Goal: Transaction & Acquisition: Download file/media

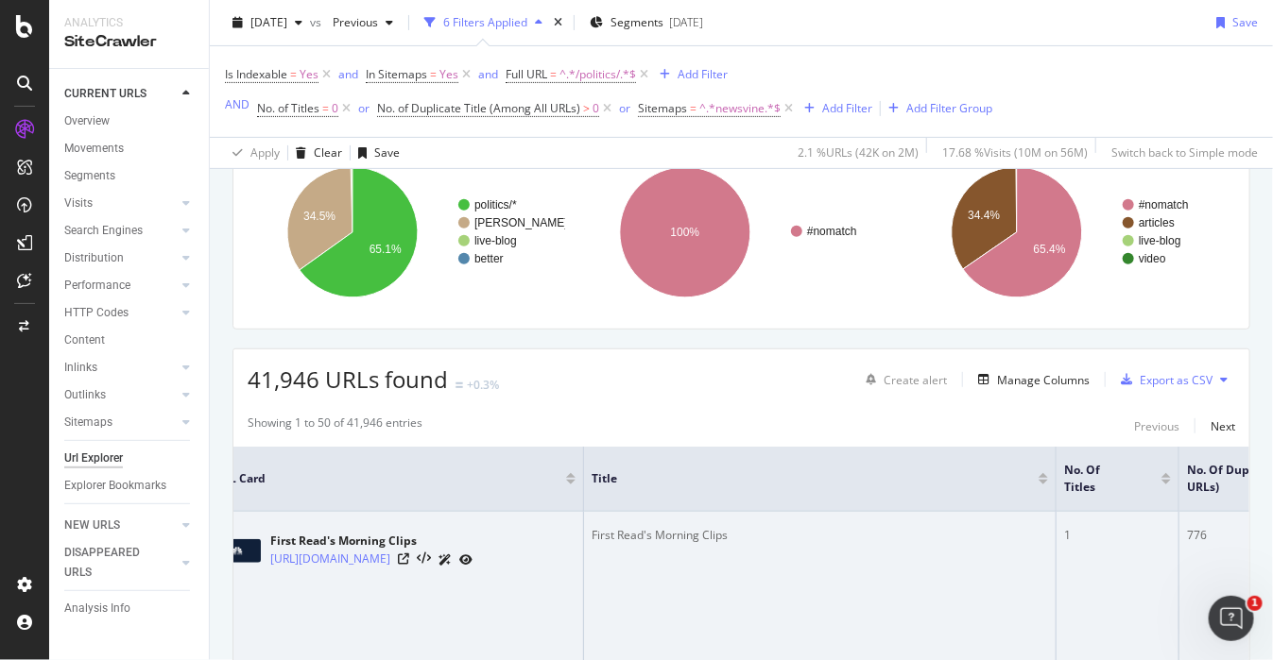
scroll to position [292, 0]
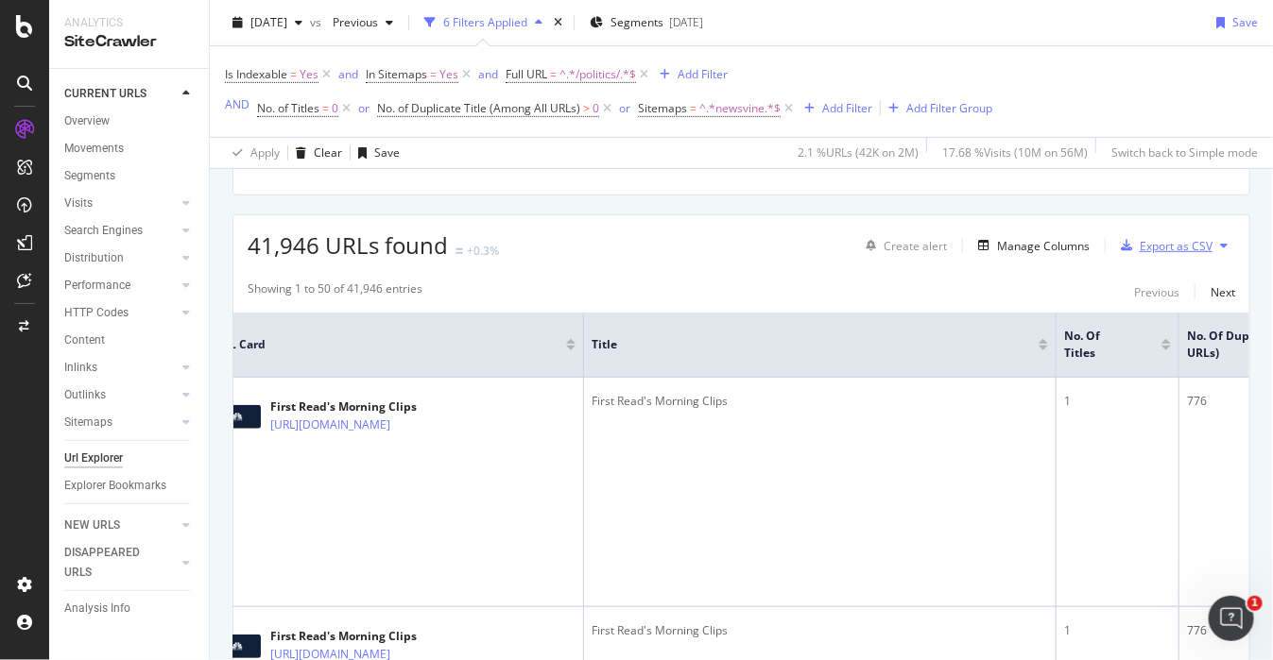
click at [1161, 257] on div "Export as CSV" at bounding box center [1162, 245] width 99 height 28
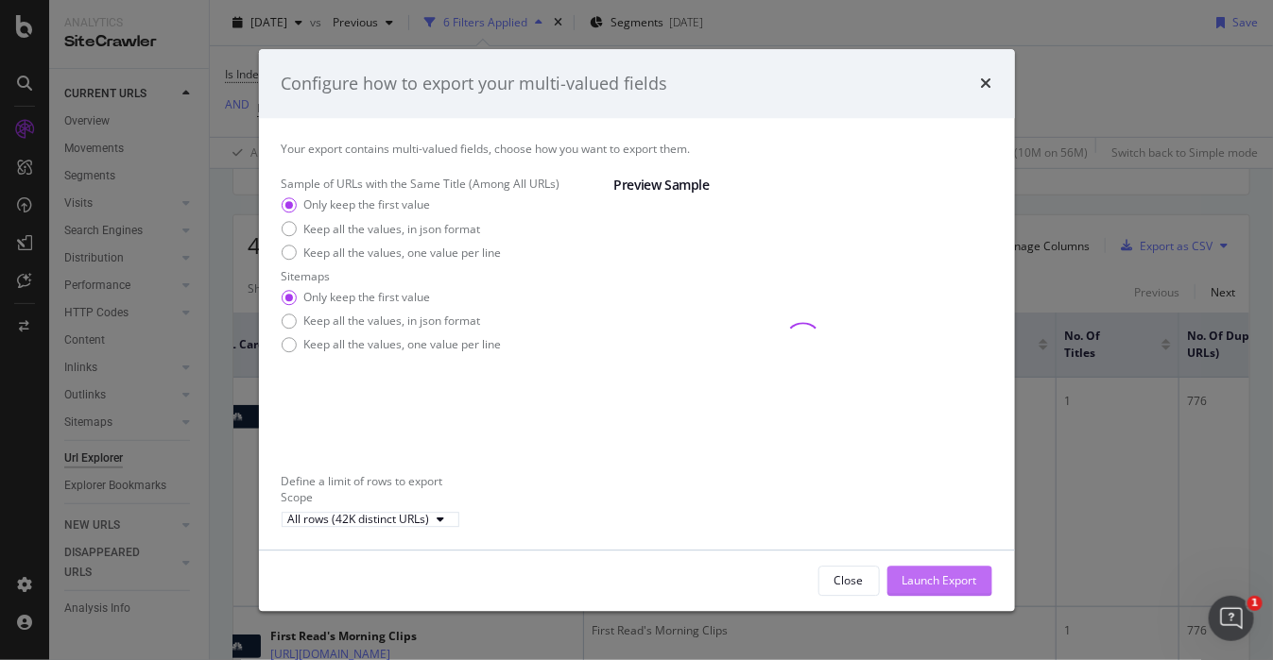
click at [933, 590] on div "Launch Export" at bounding box center [939, 581] width 75 height 16
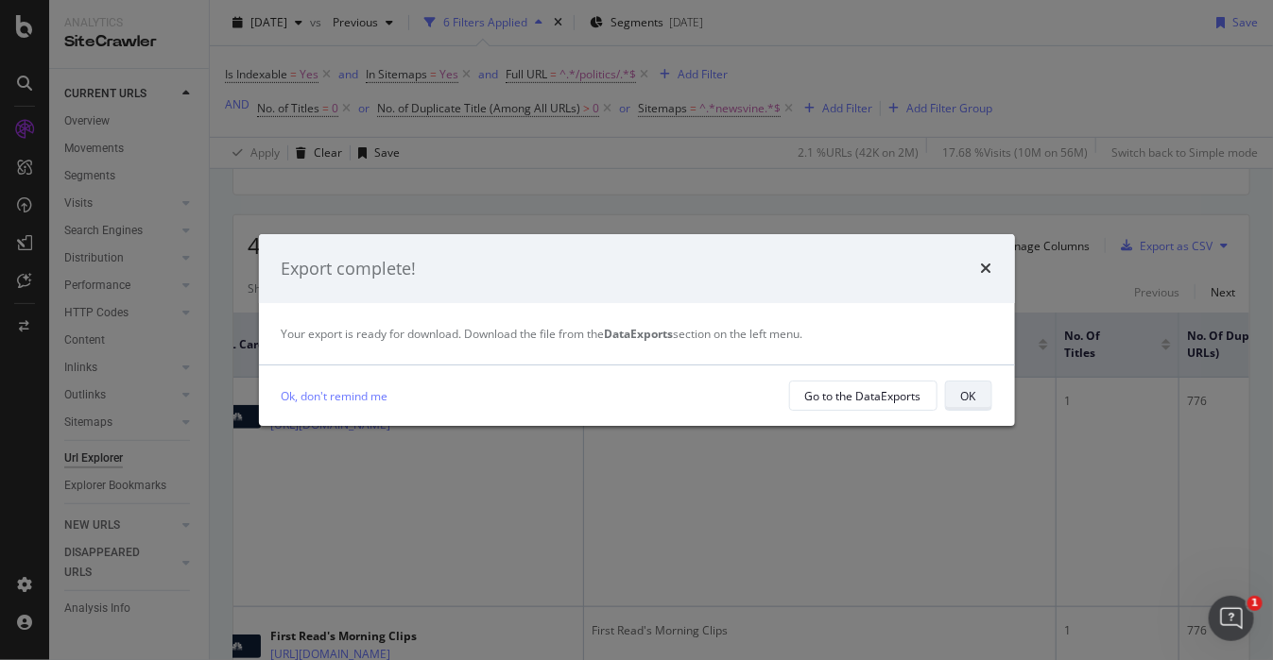
click at [976, 394] on button "OK" at bounding box center [968, 396] width 47 height 30
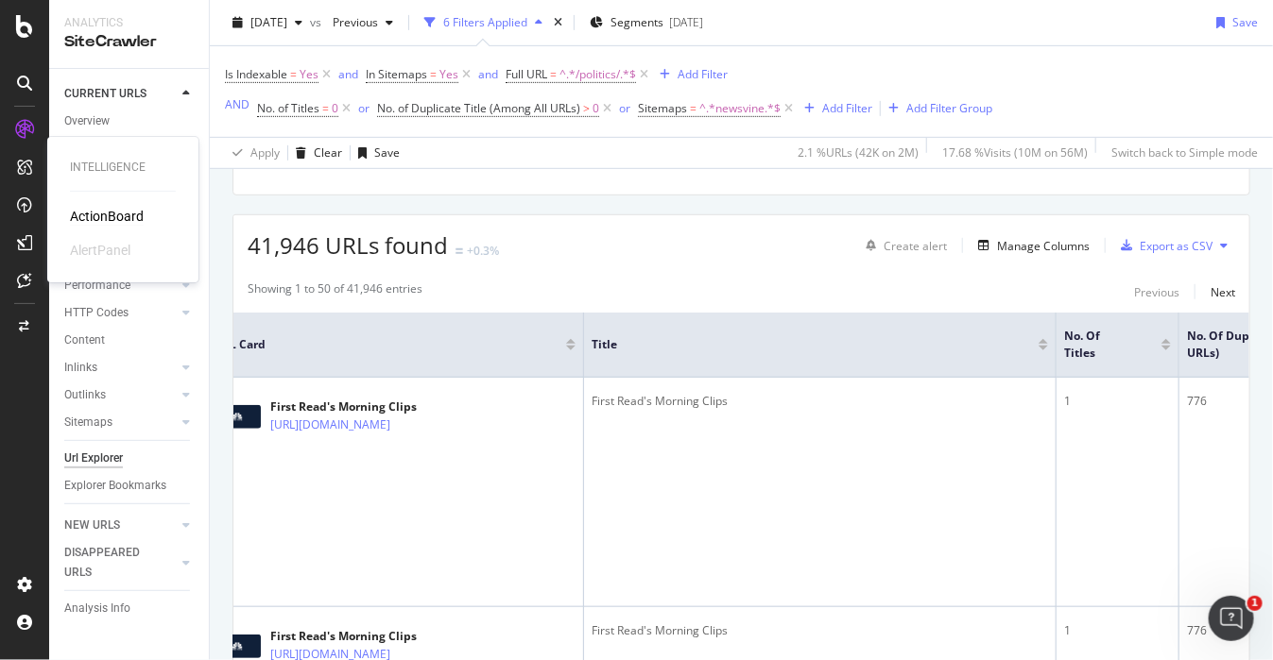
click at [106, 215] on div "ActionBoard" at bounding box center [107, 216] width 74 height 19
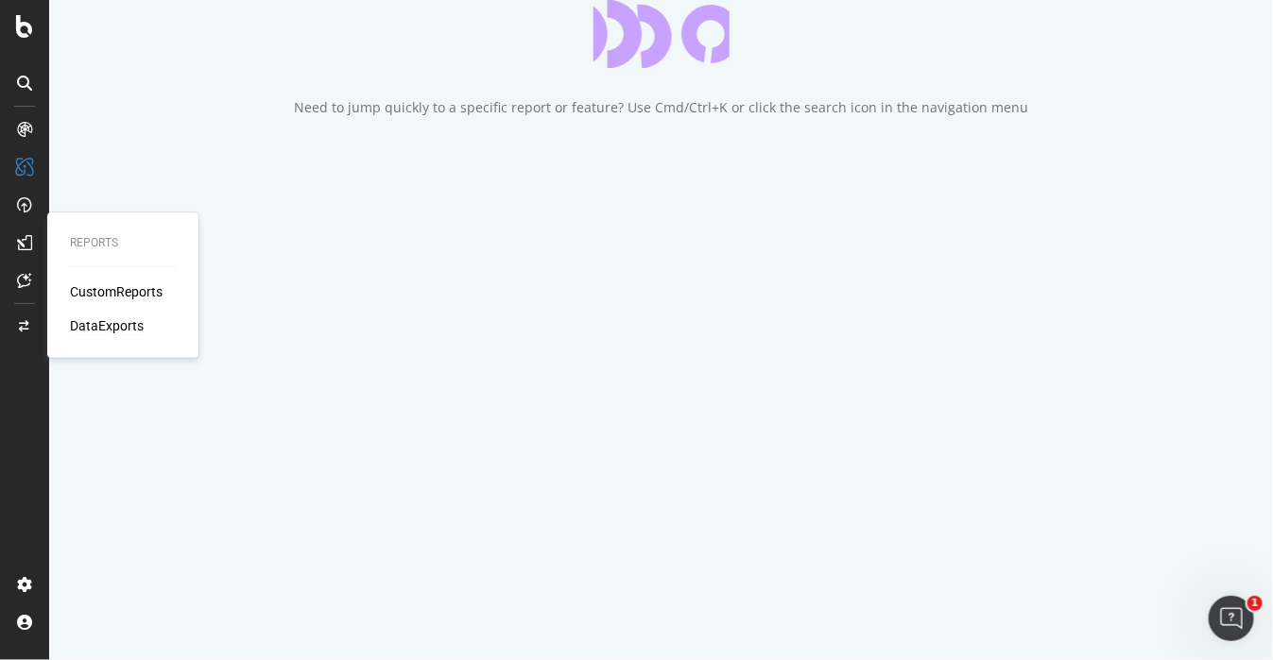
click at [90, 317] on div "DataExports" at bounding box center [107, 326] width 74 height 19
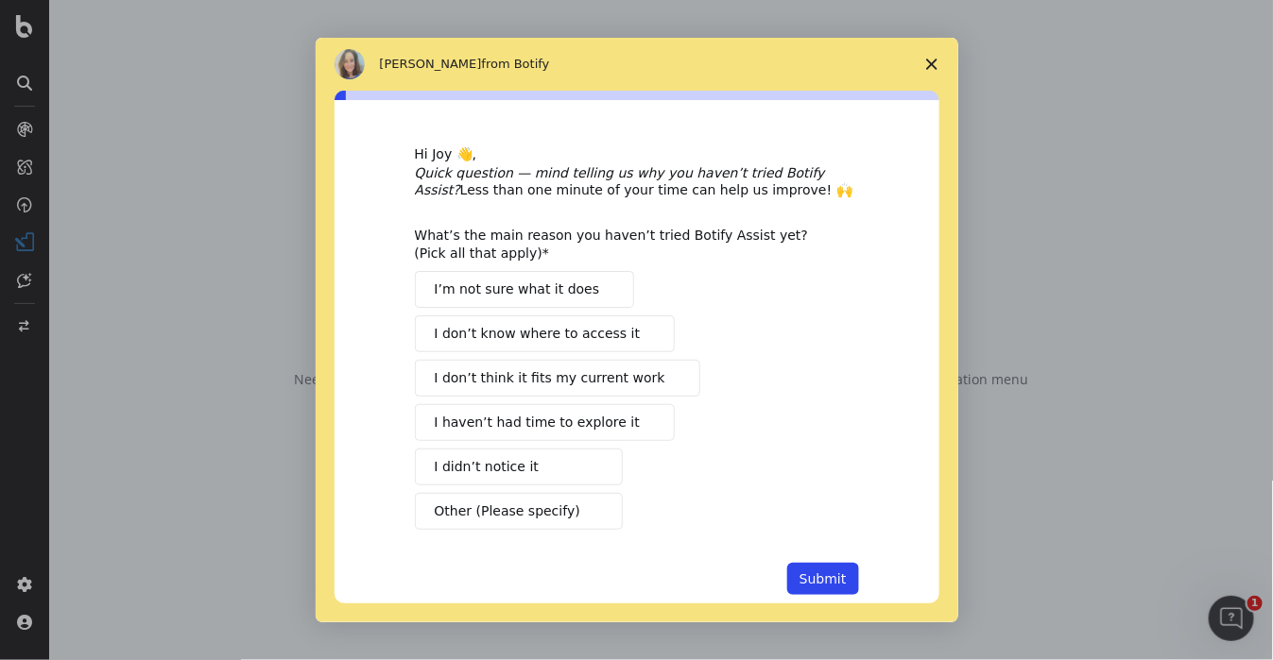
click at [926, 60] on icon "Close survey" at bounding box center [931, 64] width 11 height 11
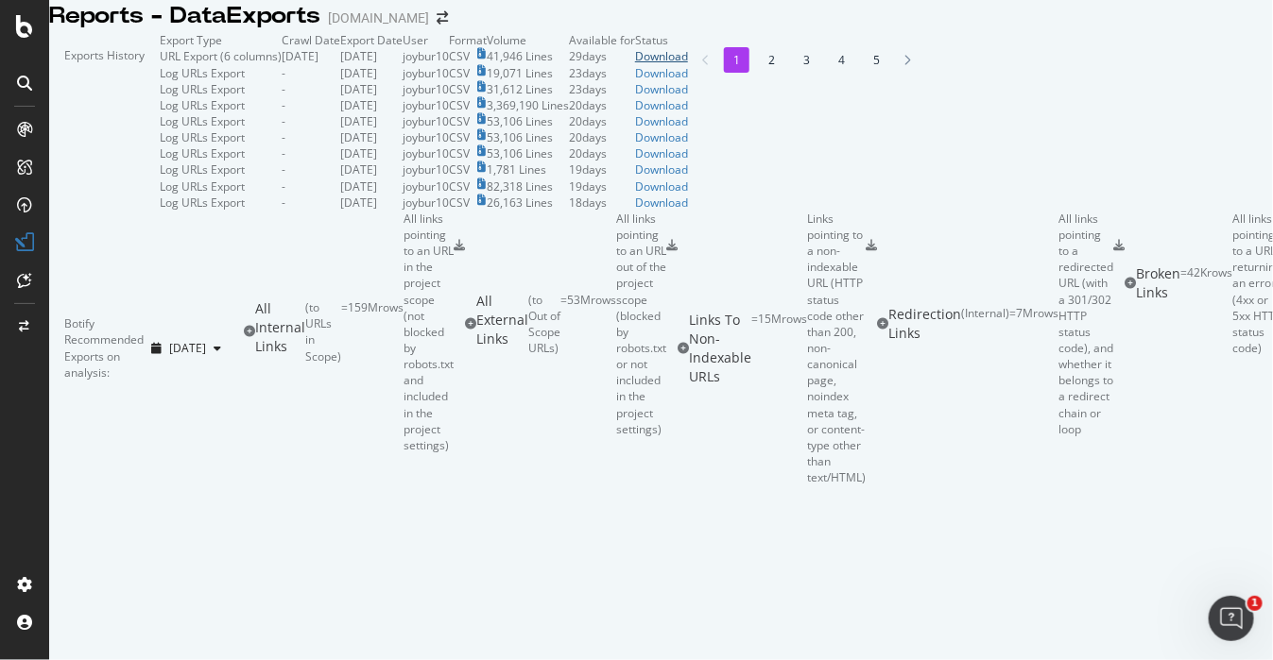
click at [688, 64] on div "Download" at bounding box center [661, 56] width 53 height 16
click at [160, 90] on div "Exports History" at bounding box center [104, 121] width 111 height 179
